Goal: Task Accomplishment & Management: Use online tool/utility

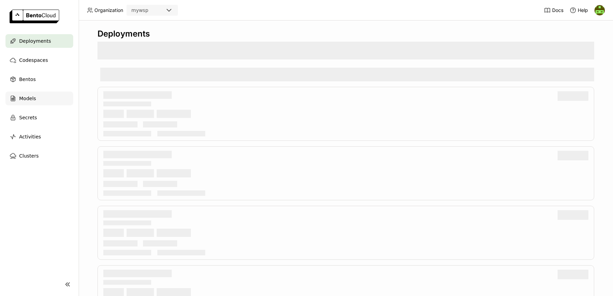
click at [29, 96] on span "Models" at bounding box center [27, 98] width 17 height 8
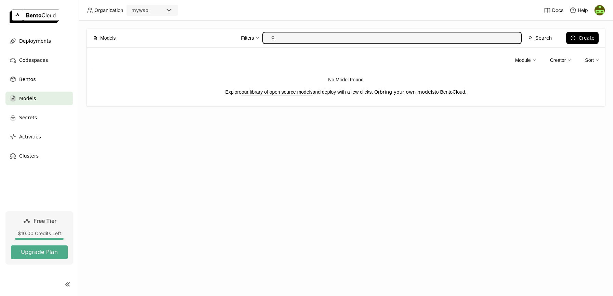
click at [422, 93] on link "bring your own models" at bounding box center [407, 91] width 55 height 5
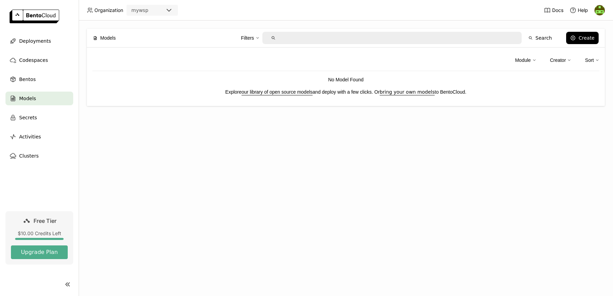
click at [286, 92] on link "our library of open source models" at bounding box center [277, 91] width 71 height 5
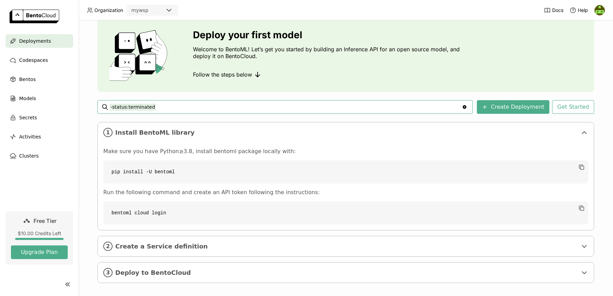
scroll to position [28, 0]
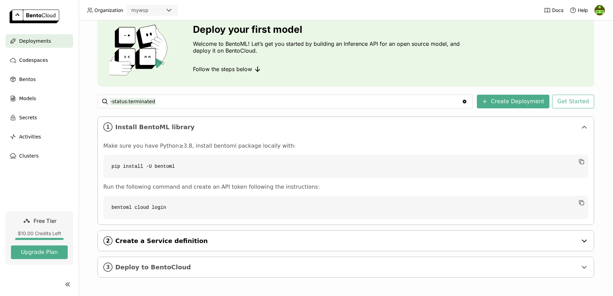
click at [204, 242] on span "Create a Service definition" at bounding box center [346, 242] width 462 height 8
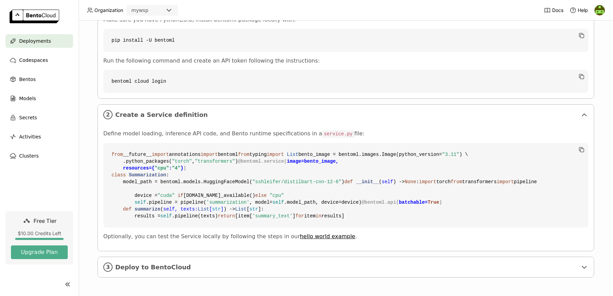
scroll to position [278, 0]
click at [244, 268] on span "Deploy to BentoCloud" at bounding box center [346, 268] width 462 height 8
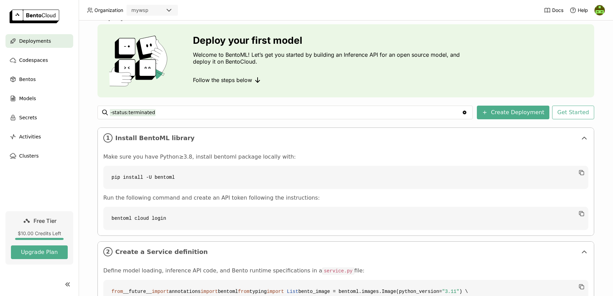
scroll to position [0, 0]
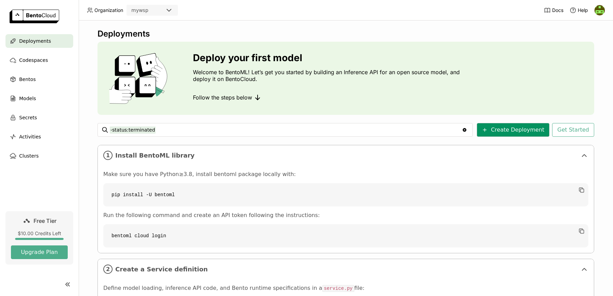
click at [516, 129] on button "Create Deployment" at bounding box center [513, 130] width 73 height 14
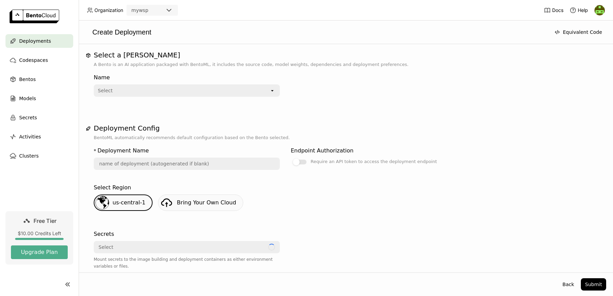
click at [192, 91] on div "Select" at bounding box center [181, 90] width 175 height 11
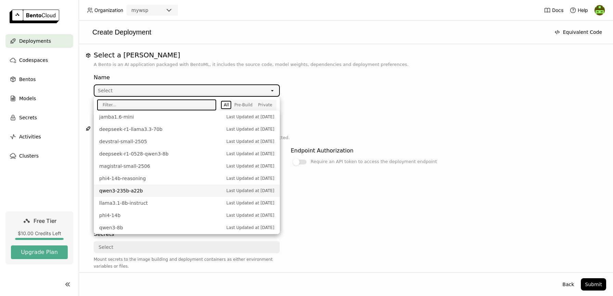
scroll to position [133, 0]
click at [125, 217] on span "phi4-14b" at bounding box center [161, 215] width 124 height 7
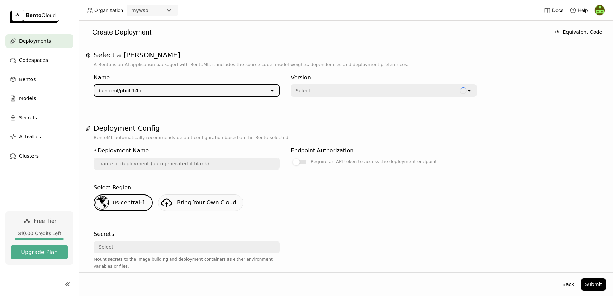
type input "phi-4-14-b-wffy"
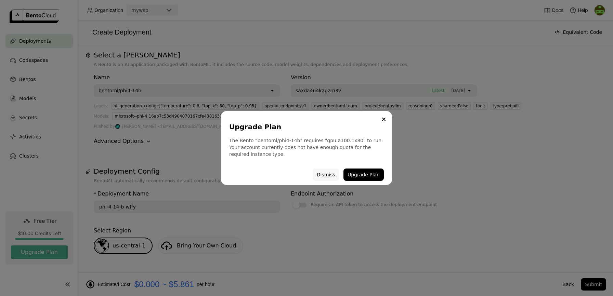
click at [325, 173] on button "Dismiss" at bounding box center [326, 175] width 27 height 12
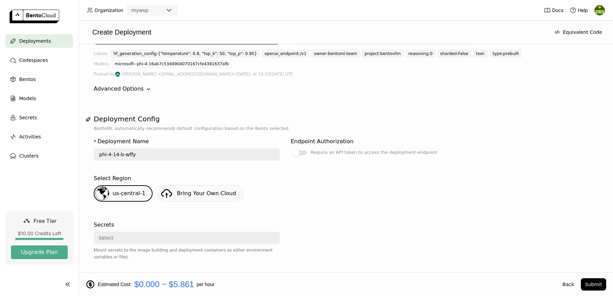
scroll to position [54, 0]
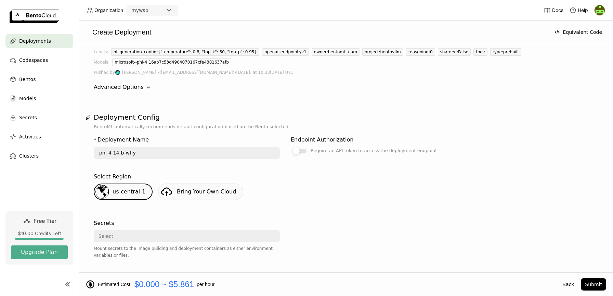
click at [302, 149] on div at bounding box center [300, 151] width 14 height 5
click at [291, 201] on input "Require an API token to access the deployment endpoint" at bounding box center [291, 201] width 0 height 0
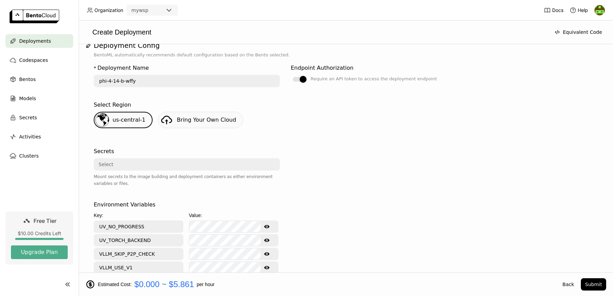
scroll to position [129, 0]
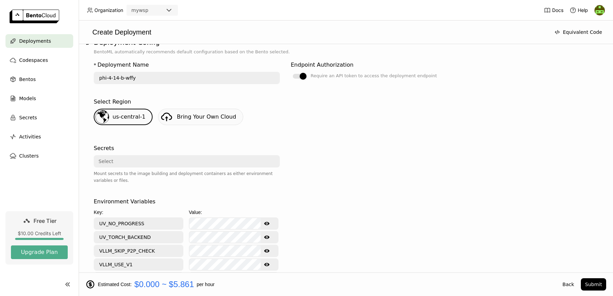
click at [214, 119] on span "Bring Your Own Cloud" at bounding box center [206, 117] width 59 height 7
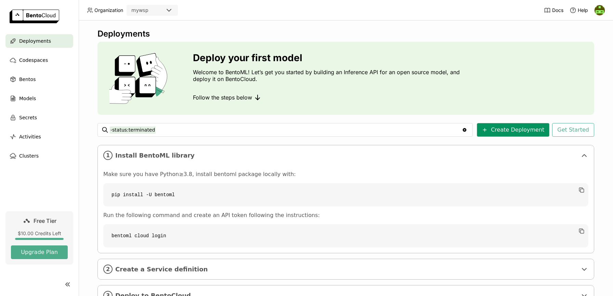
click at [509, 130] on button "Create Deployment" at bounding box center [513, 130] width 73 height 14
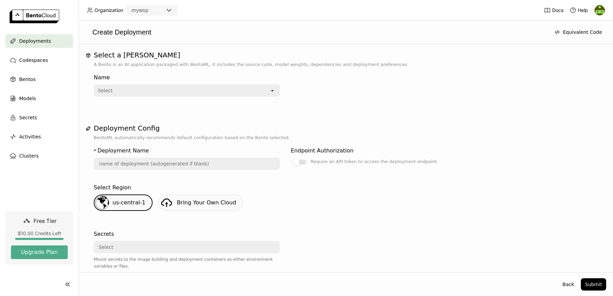
click at [226, 201] on span "Bring Your Own Cloud" at bounding box center [206, 203] width 59 height 7
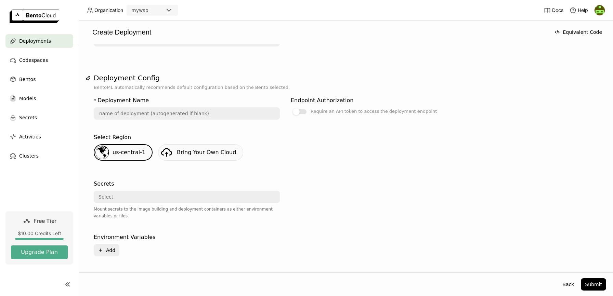
scroll to position [72, 0]
